Goal: Task Accomplishment & Management: Manage account settings

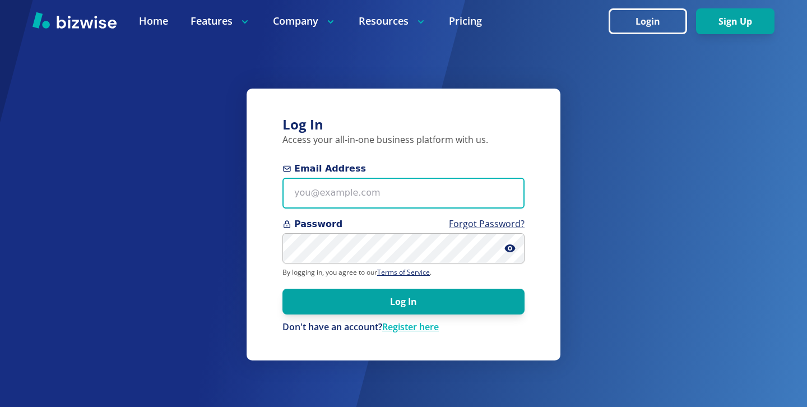
click at [424, 197] on input "Email Address" at bounding box center [404, 193] width 242 height 31
paste input "lakevankennels@gmail.com"
type input "lakevankennels@gmail.com"
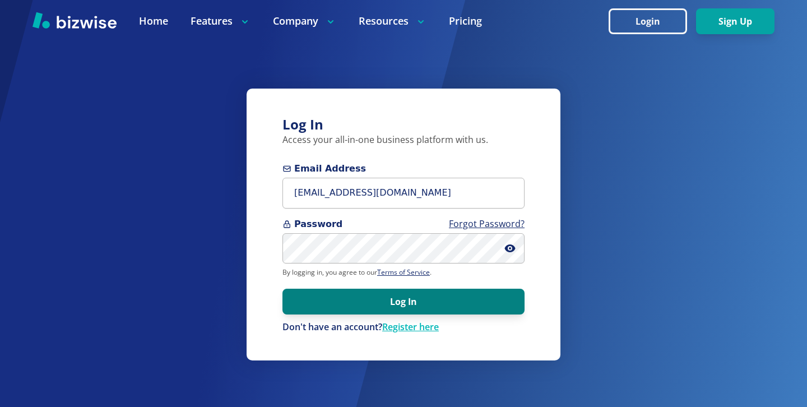
click at [368, 291] on button "Log In" at bounding box center [404, 302] width 242 height 26
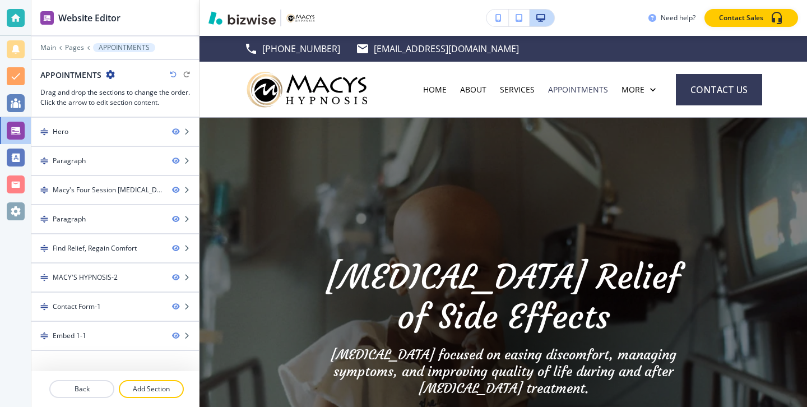
scroll to position [192, 0]
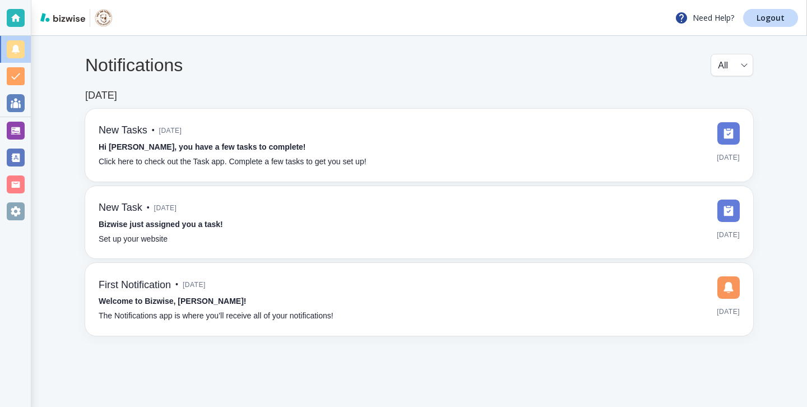
click at [22, 128] on div at bounding box center [16, 131] width 18 height 18
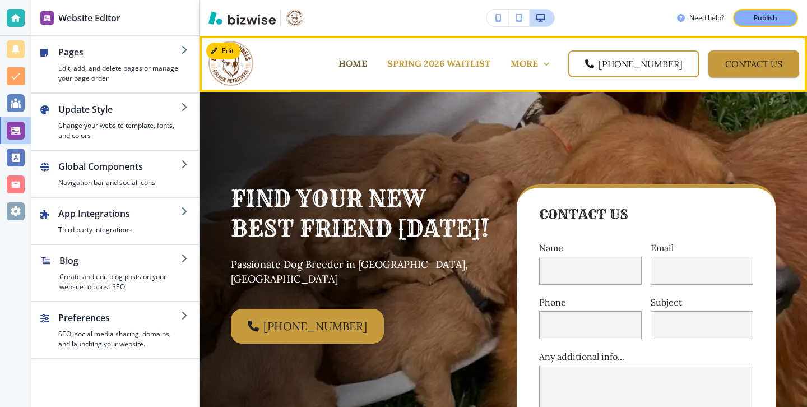
click at [339, 61] on p "HOME" at bounding box center [353, 63] width 29 height 13
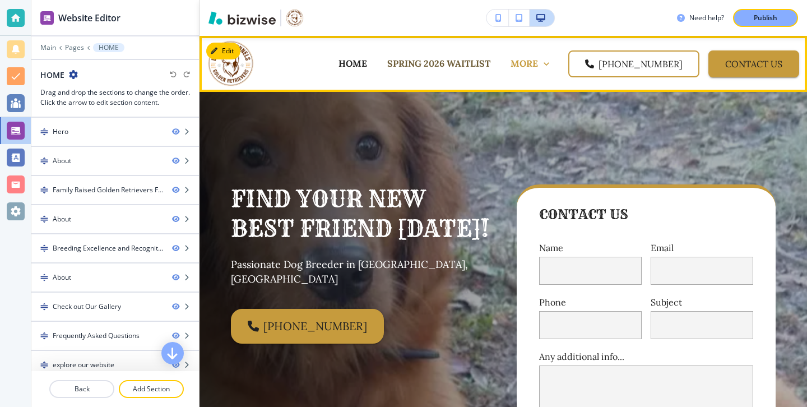
click at [422, 65] on p "SPRING 2026 WAITLIST" at bounding box center [438, 63] width 103 height 13
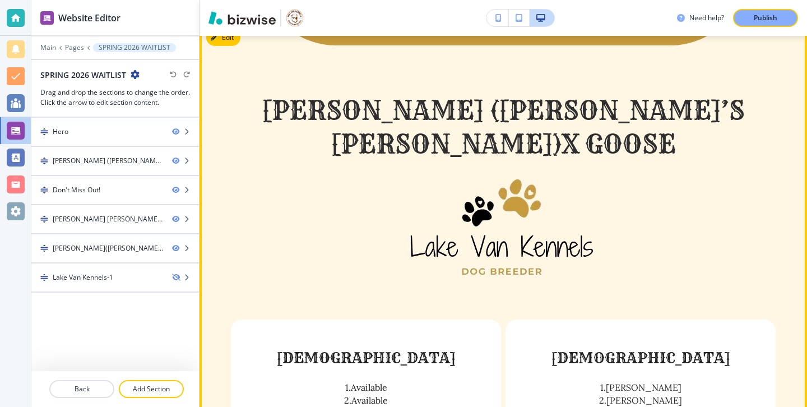
scroll to position [434, 0]
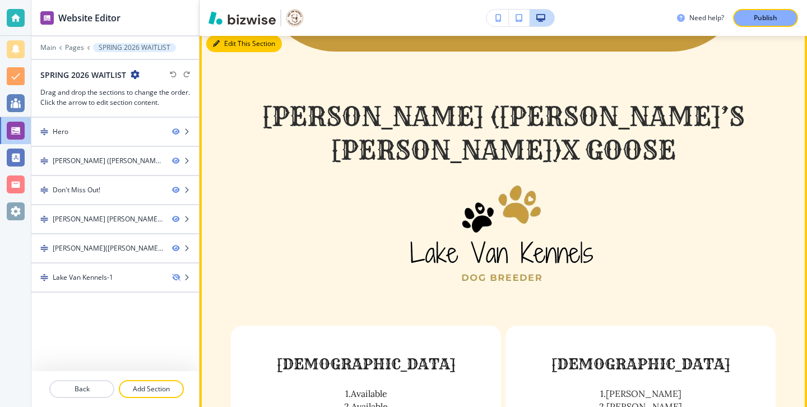
click at [231, 50] on button "Edit This Section" at bounding box center [244, 43] width 76 height 17
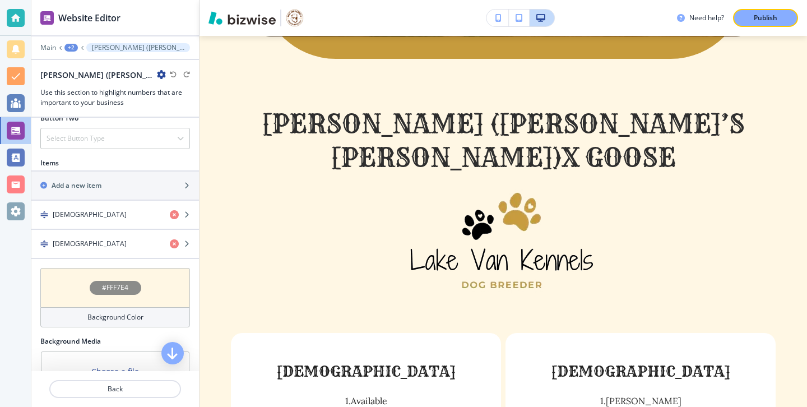
scroll to position [473, 0]
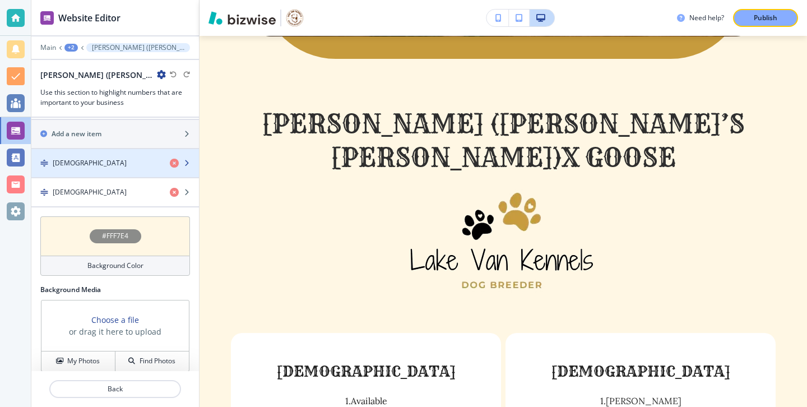
click at [85, 168] on div "button" at bounding box center [115, 172] width 168 height 9
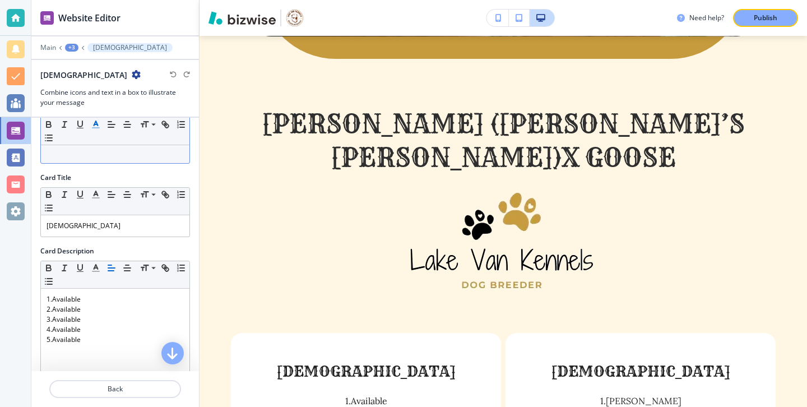
scroll to position [204, 0]
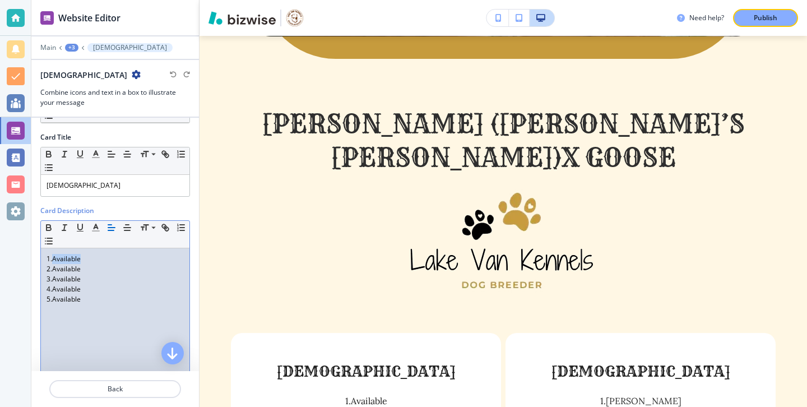
drag, startPoint x: 85, startPoint y: 262, endPoint x: 53, endPoint y: 263, distance: 32.0
click at [53, 263] on p "1.Available" at bounding box center [115, 259] width 137 height 10
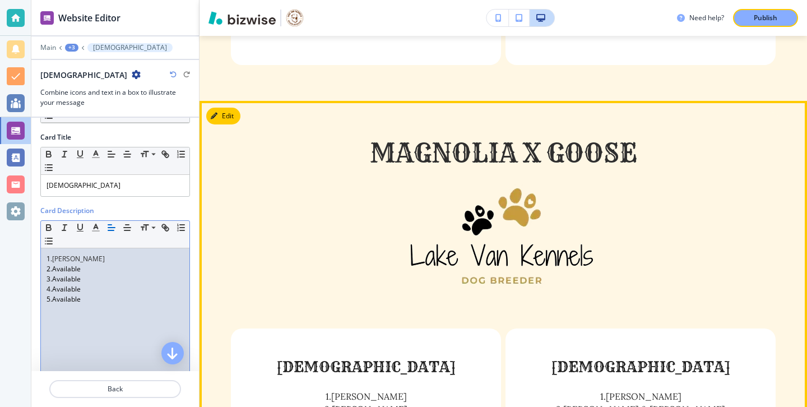
scroll to position [1611, 0]
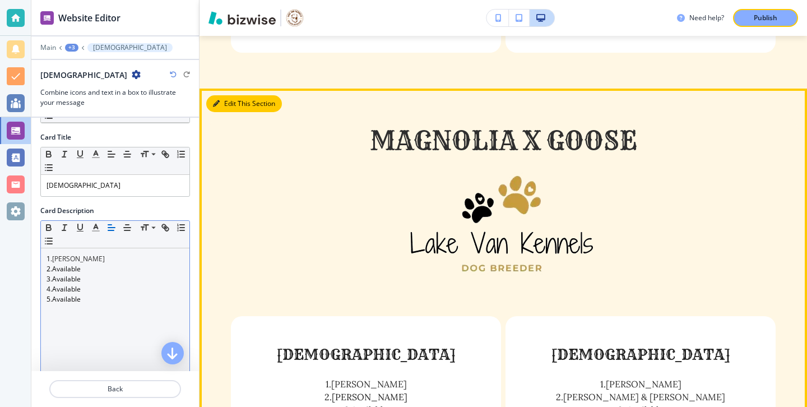
click at [233, 95] on button "Edit This Section" at bounding box center [244, 103] width 76 height 17
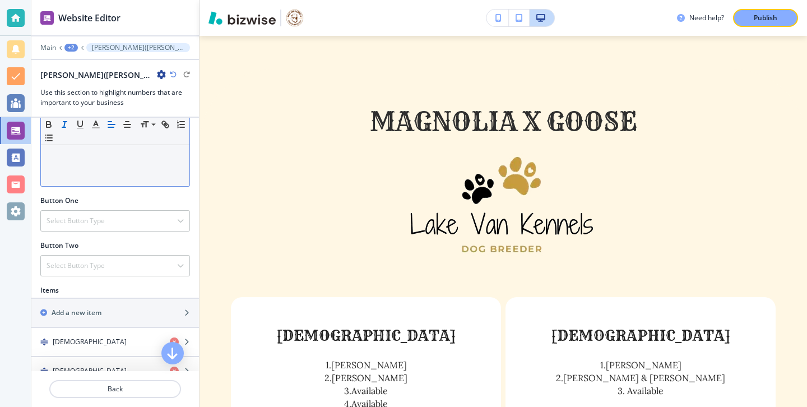
scroll to position [339, 0]
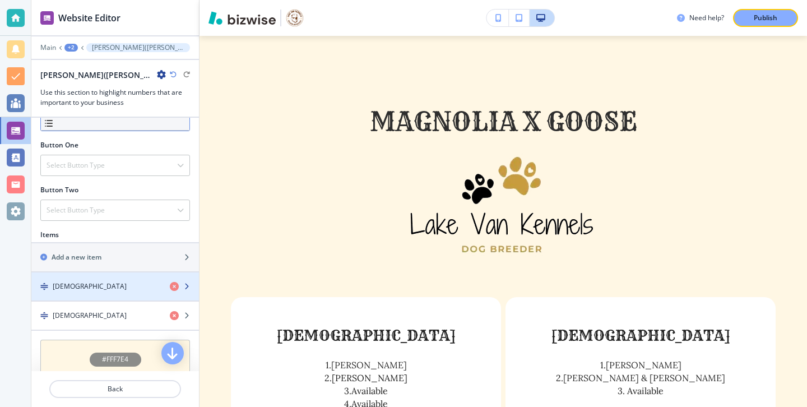
click at [61, 298] on div "button" at bounding box center [115, 296] width 168 height 9
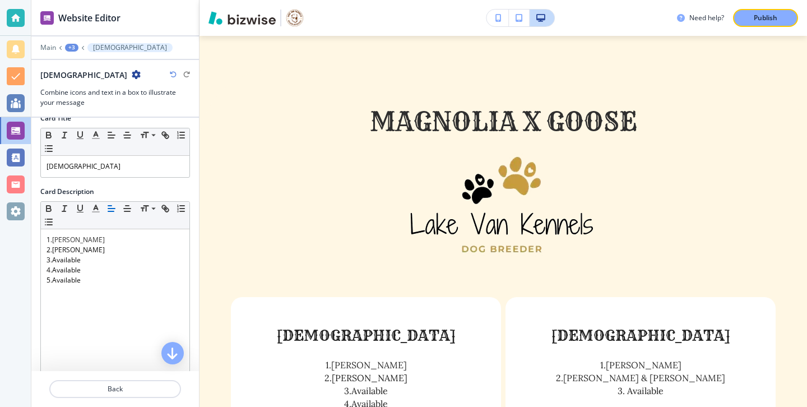
scroll to position [233, 0]
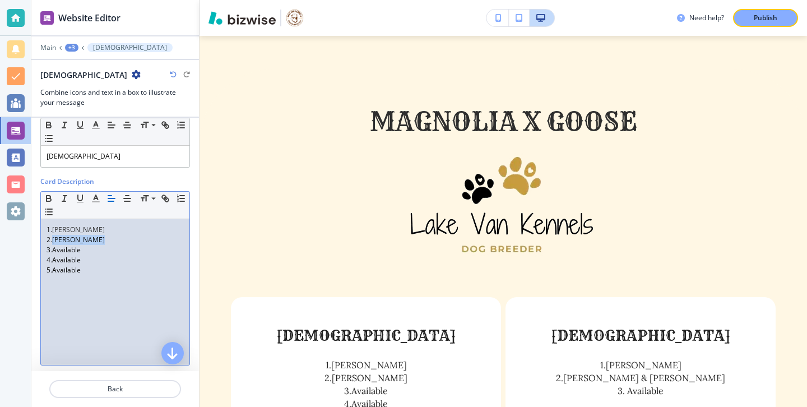
drag, startPoint x: 99, startPoint y: 242, endPoint x: 53, endPoint y: 242, distance: 45.4
click at [53, 242] on p "2.Dan Havekotte" at bounding box center [115, 240] width 137 height 10
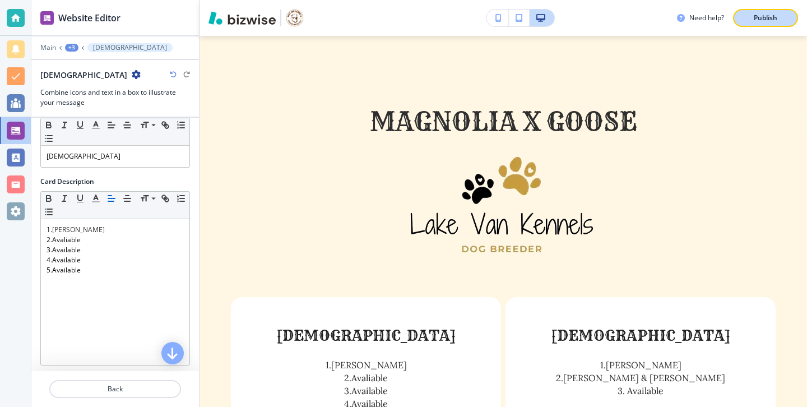
click at [755, 17] on p "Publish" at bounding box center [766, 18] width 24 height 10
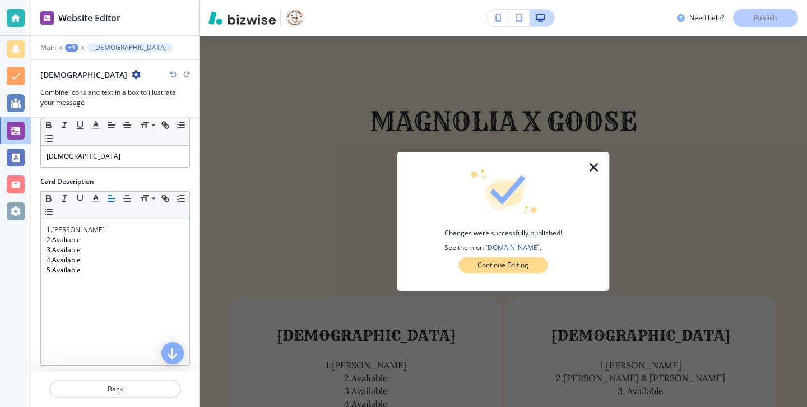
click at [521, 266] on p "Continue Editing" at bounding box center [503, 265] width 51 height 10
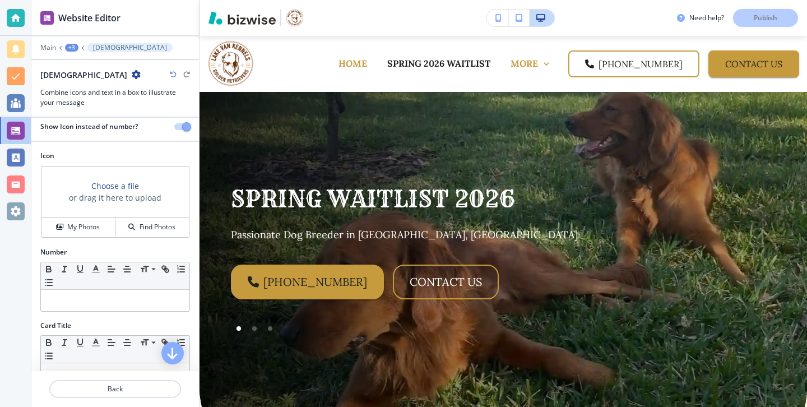
scroll to position [0, 0]
